Goal: Find specific page/section: Find specific page/section

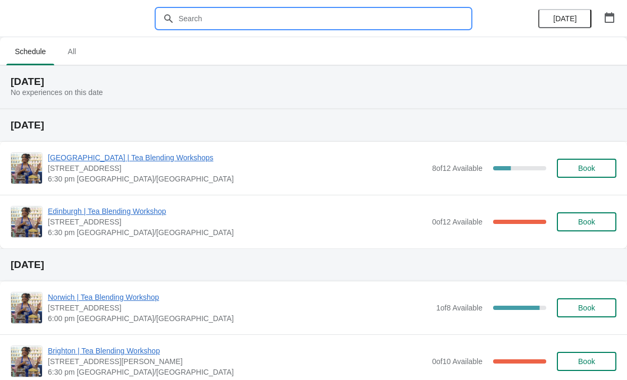
click at [218, 9] on input "text" at bounding box center [324, 18] width 292 height 19
type input "[GEOGRAPHIC_DATA]"
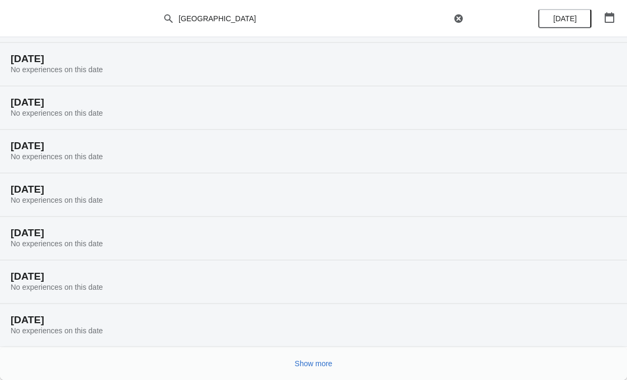
scroll to position [66, 0]
click at [292, 358] on button "Show more" at bounding box center [314, 363] width 46 height 19
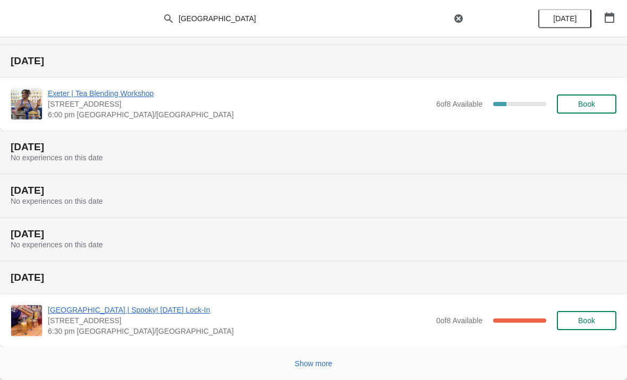
scroll to position [500, 0]
click at [305, 363] on span "Show more" at bounding box center [314, 364] width 38 height 9
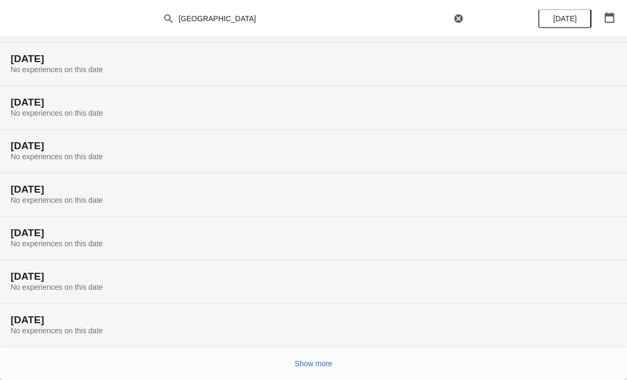
scroll to position [848, 0]
click at [299, 363] on span "Show more" at bounding box center [314, 364] width 38 height 9
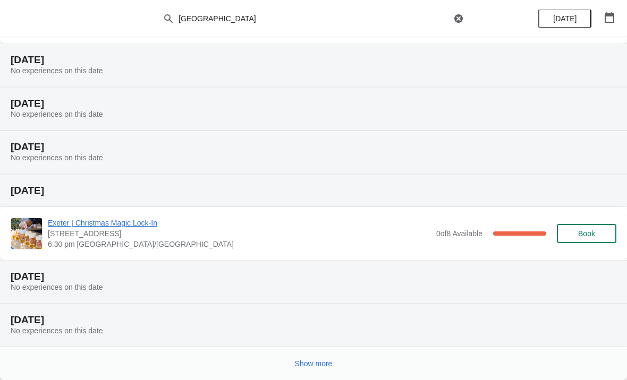
scroll to position [1282, 0]
click at [301, 366] on span "Show more" at bounding box center [314, 364] width 38 height 9
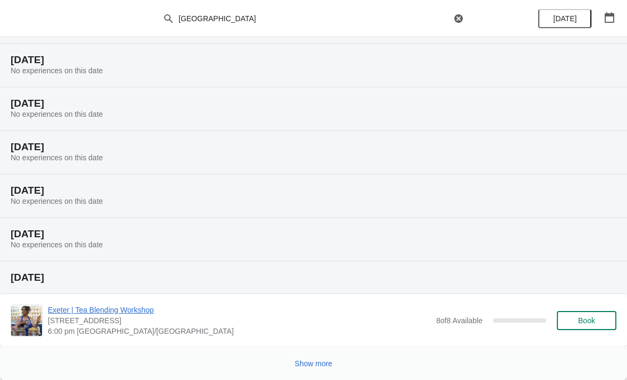
scroll to position [1673, 0]
click at [312, 360] on span "Show more" at bounding box center [314, 364] width 38 height 9
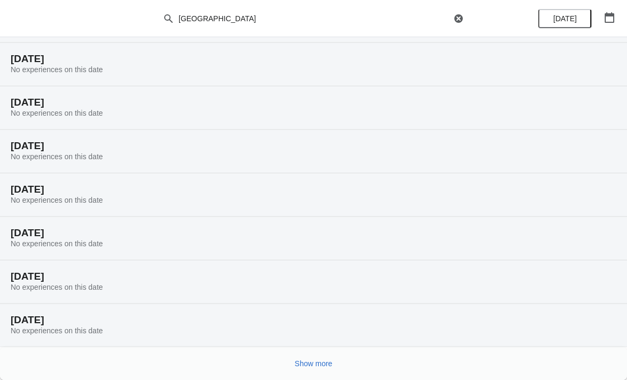
scroll to position [2022, 0]
click at [304, 364] on span "Show more" at bounding box center [314, 364] width 38 height 9
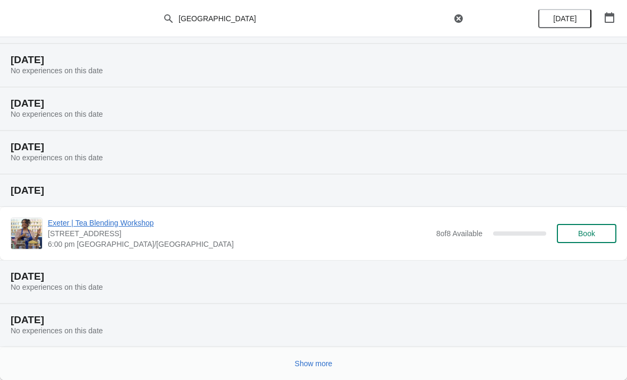
scroll to position [2413, 0]
click at [298, 368] on span "Show more" at bounding box center [314, 364] width 38 height 9
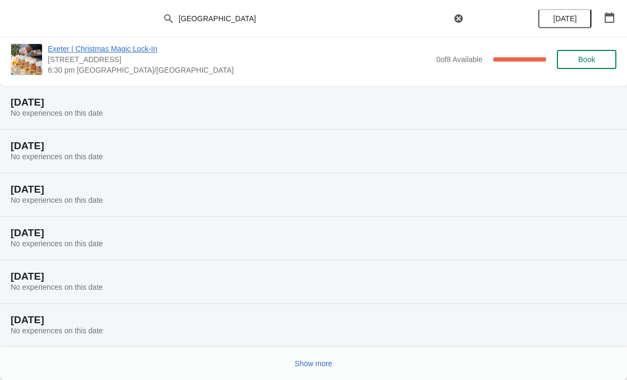
click at [312, 358] on button "Show more" at bounding box center [314, 363] width 46 height 19
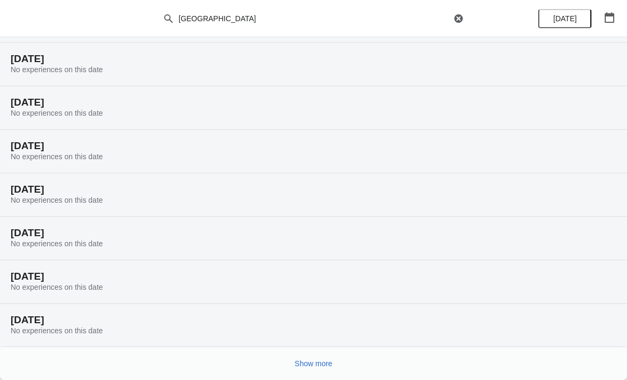
scroll to position [3152, 0]
click at [292, 367] on button "Show more" at bounding box center [314, 363] width 46 height 19
click at [307, 363] on span "Show more" at bounding box center [314, 364] width 38 height 9
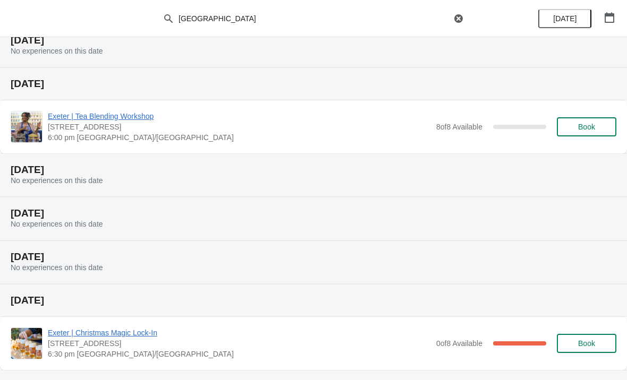
scroll to position [2520, 0]
